Goal: Find specific page/section: Find specific page/section

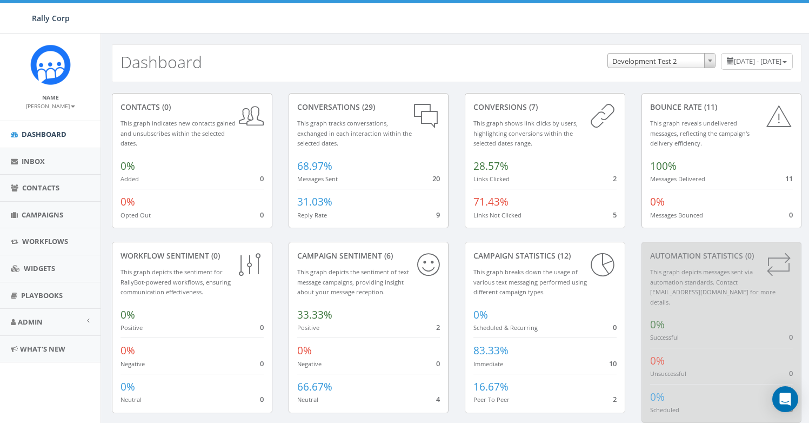
select select "395"
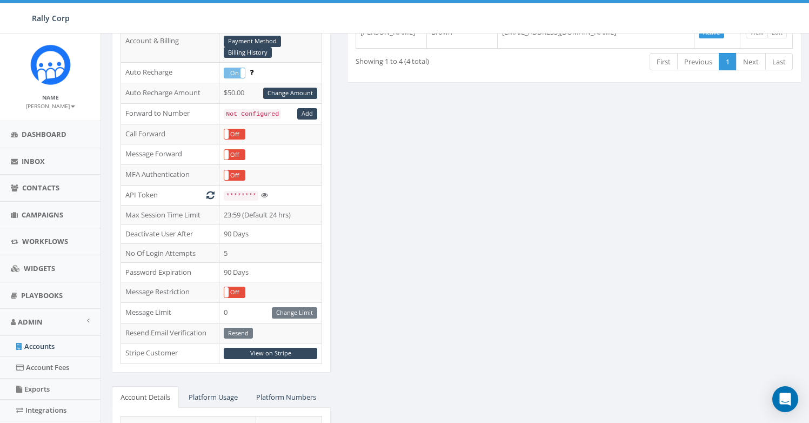
scroll to position [355, 0]
